Goal: Communication & Community: Answer question/provide support

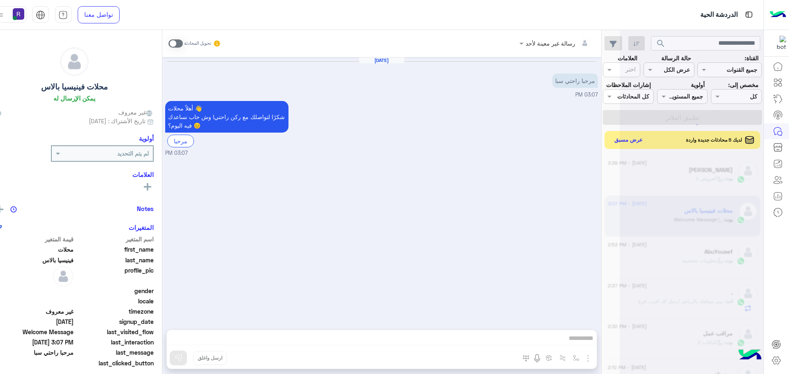
scroll to position [310, 0]
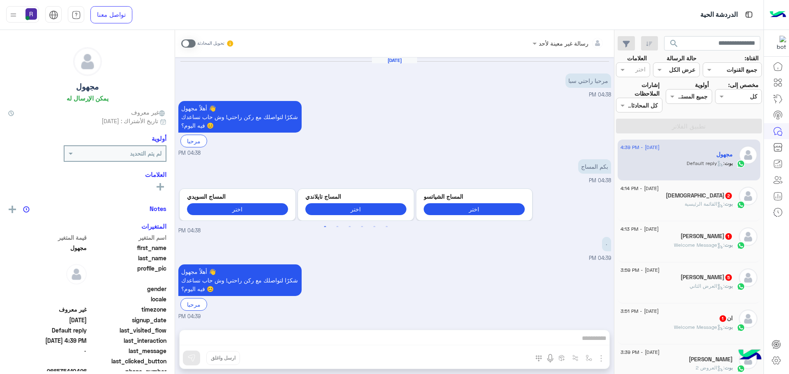
click at [700, 187] on div "[DATE] - 4:14 PM" at bounding box center [677, 189] width 112 height 5
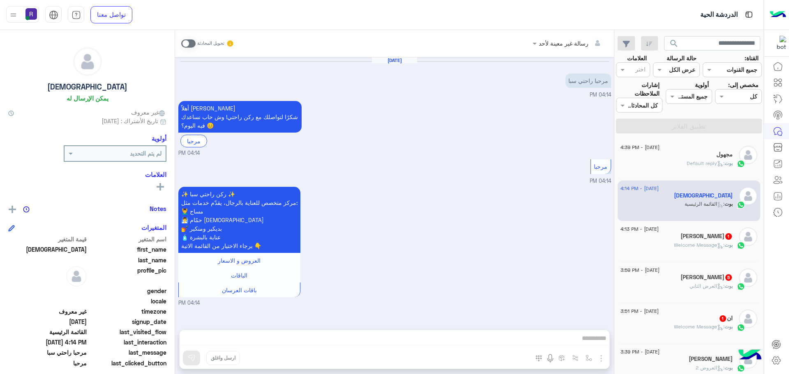
click at [695, 237] on h5 "Faslan Ahamed 1" at bounding box center [707, 236] width 52 height 7
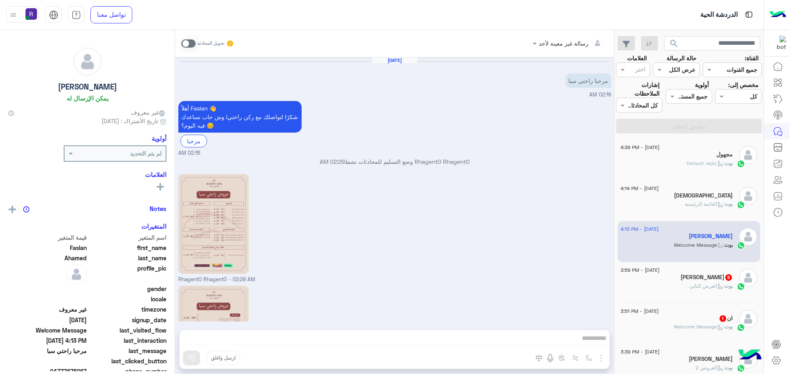
scroll to position [246, 0]
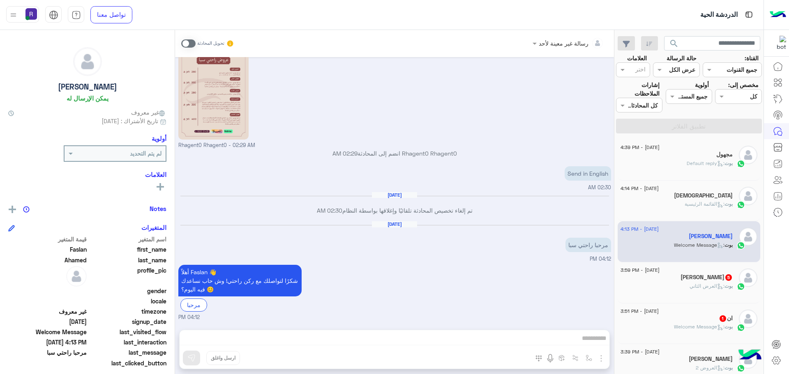
click at [691, 292] on div "بوت : العرض الثاني" at bounding box center [677, 290] width 112 height 14
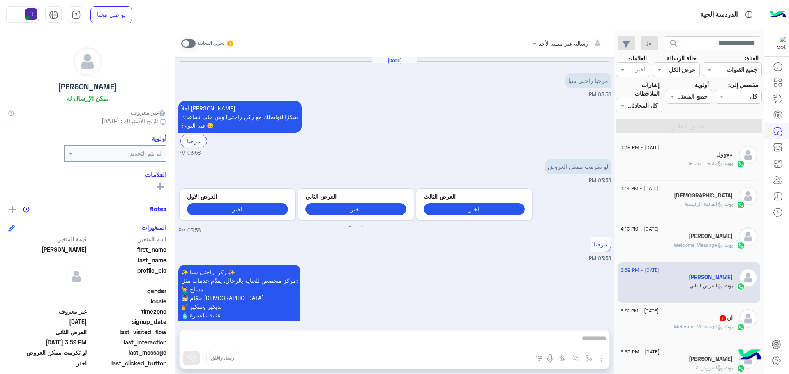
scroll to position [481, 0]
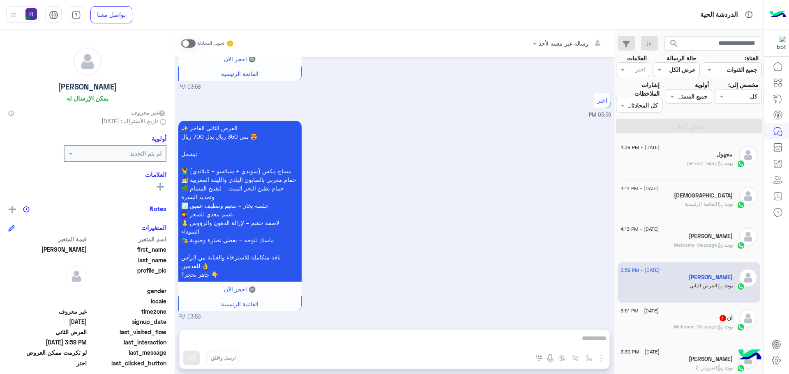
click at [692, 319] on div "ان 1" at bounding box center [677, 319] width 112 height 9
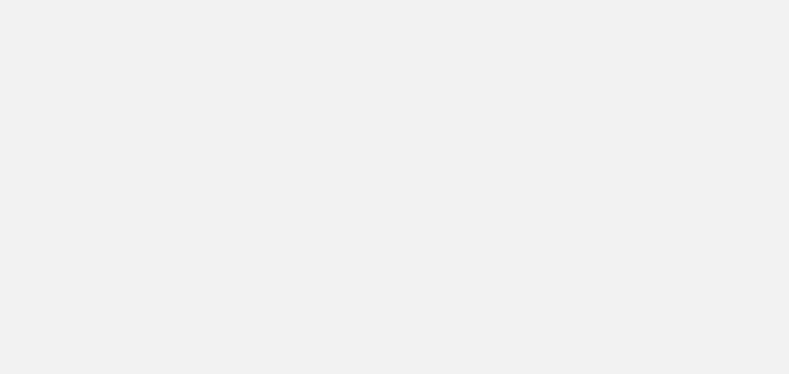
scroll to position [310, 0]
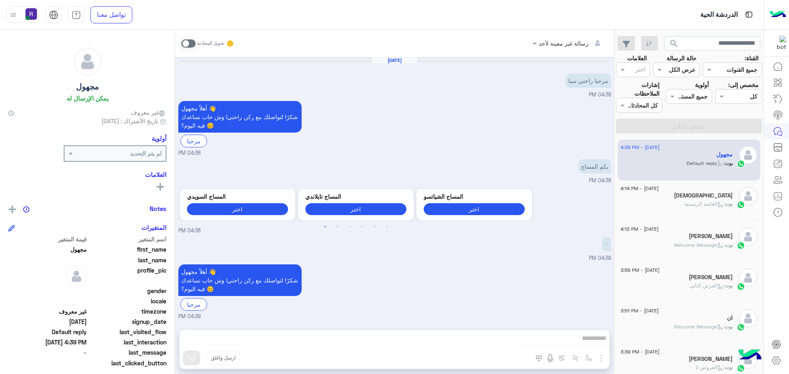
click at [693, 206] on span ": القائمة الرئيسية" at bounding box center [705, 204] width 40 height 6
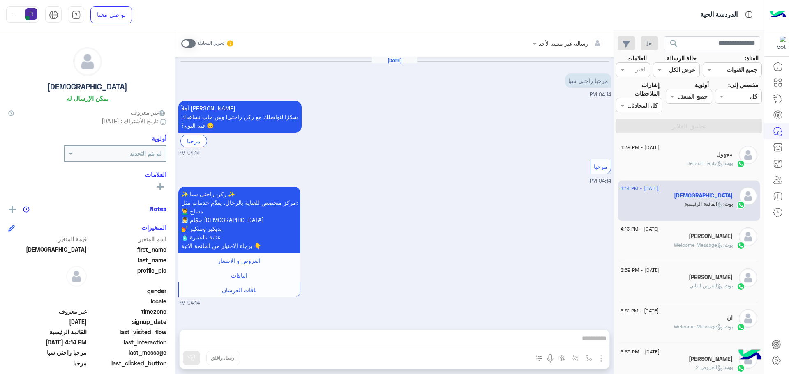
click at [690, 250] on div "بوت : Welcome Message" at bounding box center [677, 249] width 112 height 14
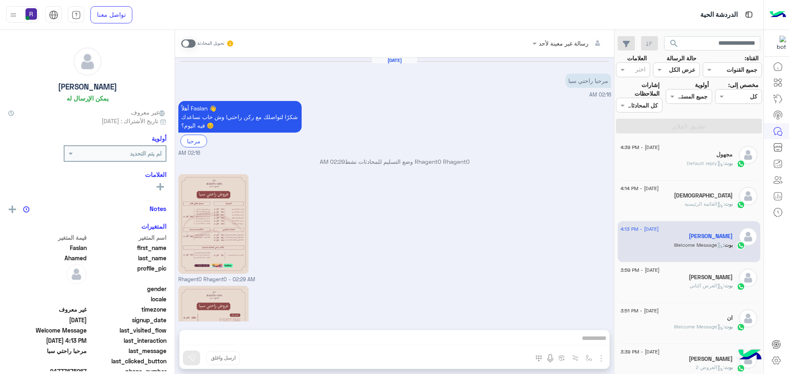
scroll to position [246, 0]
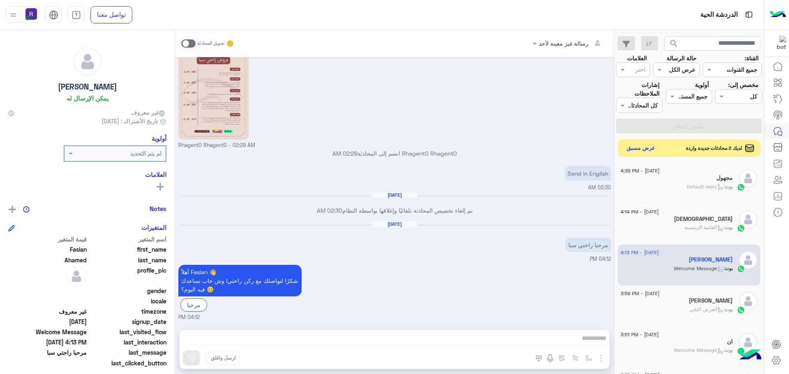
click at [634, 146] on button "عرض مسبق" at bounding box center [641, 148] width 35 height 11
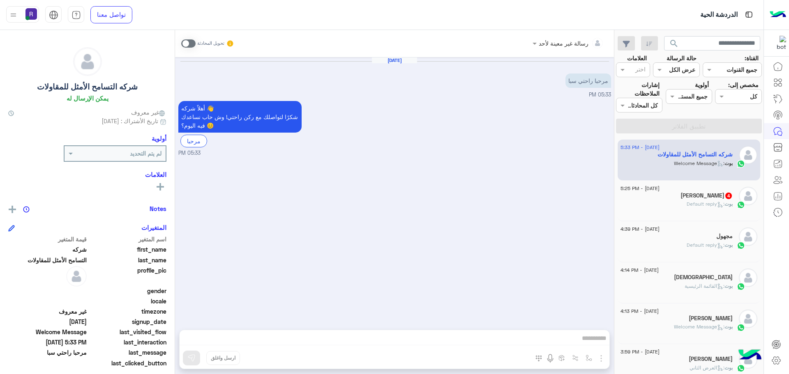
click at [687, 202] on span ": Default reply" at bounding box center [706, 204] width 38 height 6
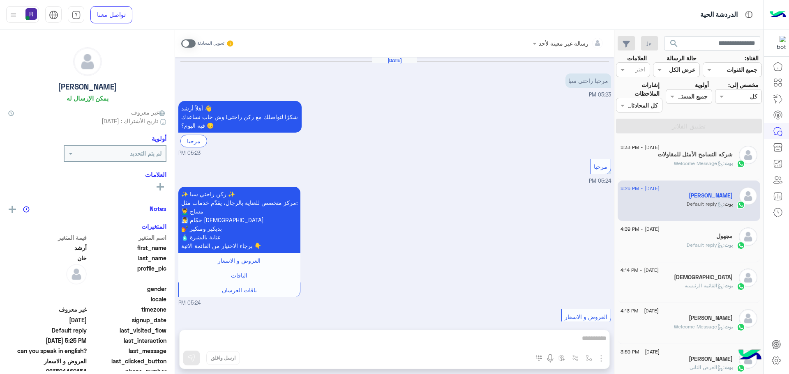
scroll to position [152, 0]
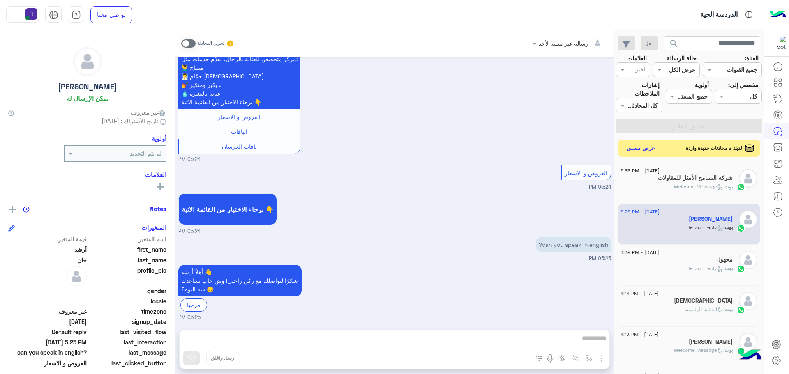
click at [633, 150] on button "عرض مسبق" at bounding box center [641, 148] width 35 height 11
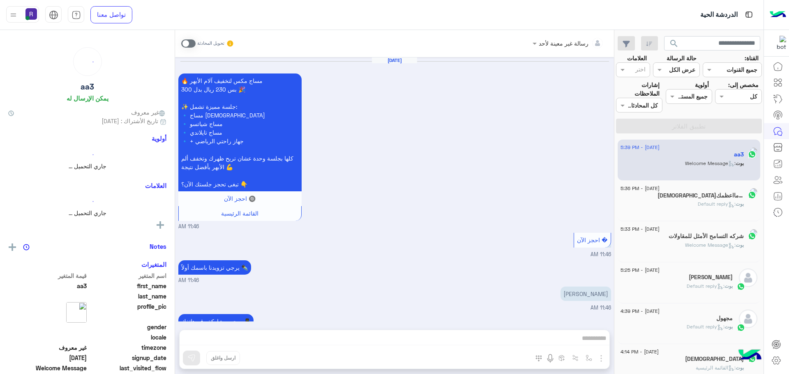
scroll to position [655, 0]
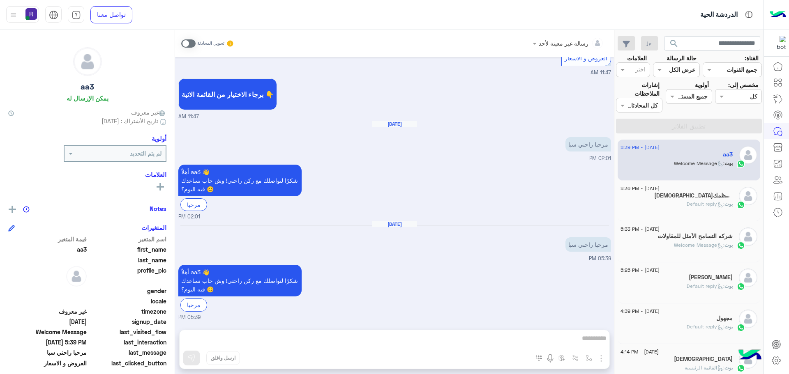
click at [688, 213] on div "بوت : Default reply" at bounding box center [677, 208] width 112 height 14
